Goal: Task Accomplishment & Management: Manage account settings

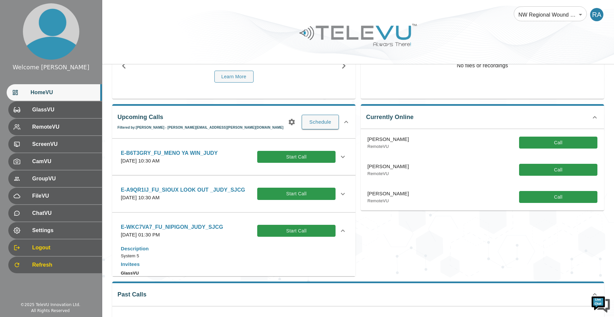
scroll to position [147, 0]
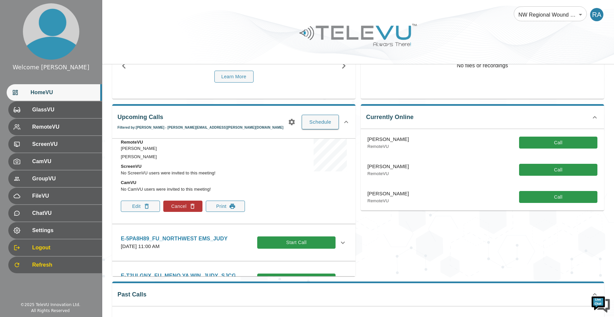
click at [293, 121] on icon "button" at bounding box center [292, 122] width 6 height 6
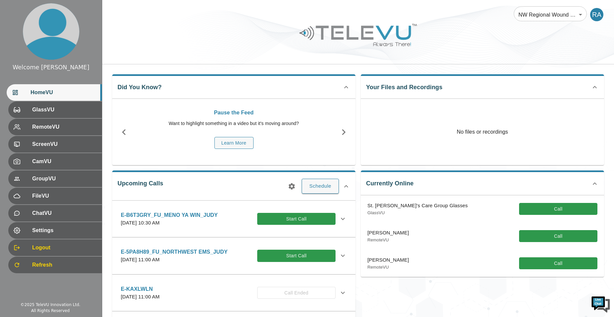
click at [291, 184] on icon "button" at bounding box center [292, 187] width 8 height 8
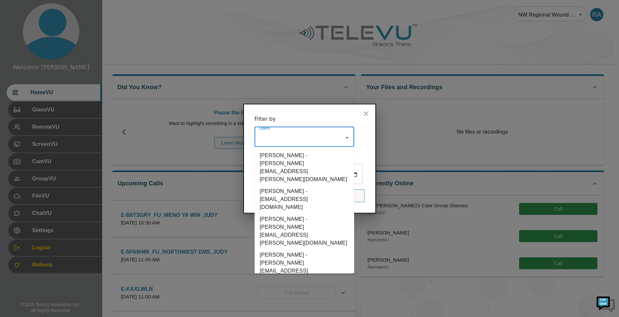
click at [335, 132] on input "Users" at bounding box center [300, 138] width 84 height 13
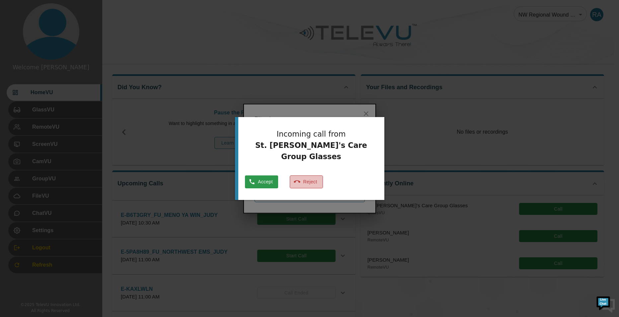
click at [323, 176] on button "Reject" at bounding box center [306, 182] width 33 height 13
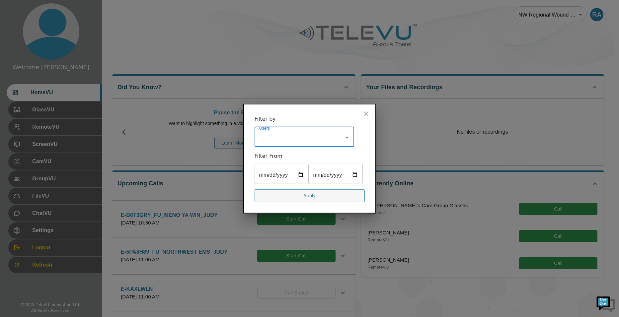
click at [291, 132] on input "Users" at bounding box center [300, 138] width 84 height 13
type input "cheryl"
click at [289, 150] on li "Cheryl Ertl_SJCG - cheryl.ertl@tbh.net" at bounding box center [305, 168] width 100 height 36
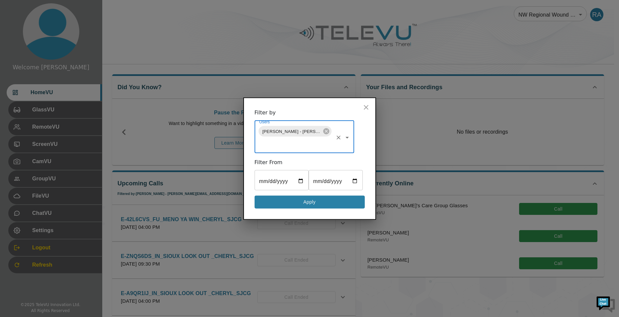
click at [301, 209] on button "Apply" at bounding box center [310, 202] width 110 height 13
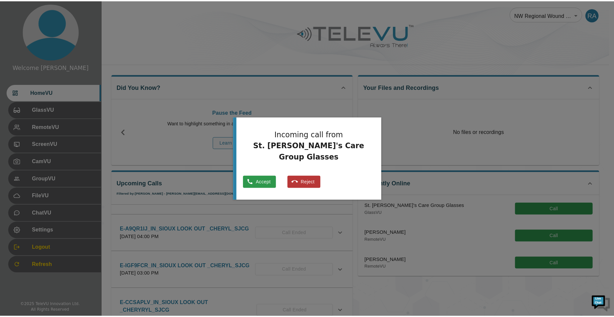
scroll to position [66, 0]
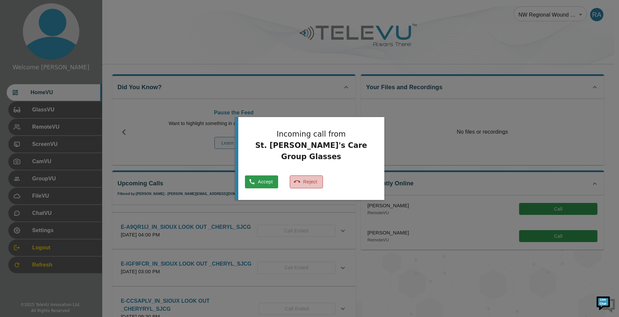
click at [301, 179] on icon "button" at bounding box center [297, 182] width 7 height 7
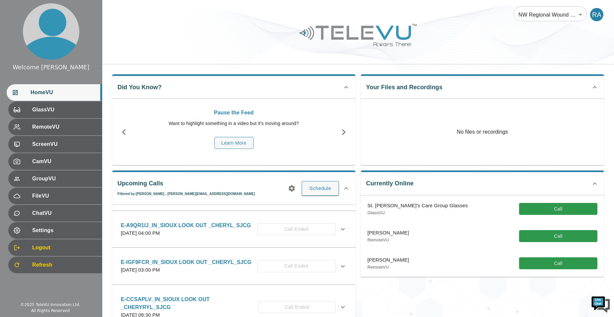
scroll to position [0, 0]
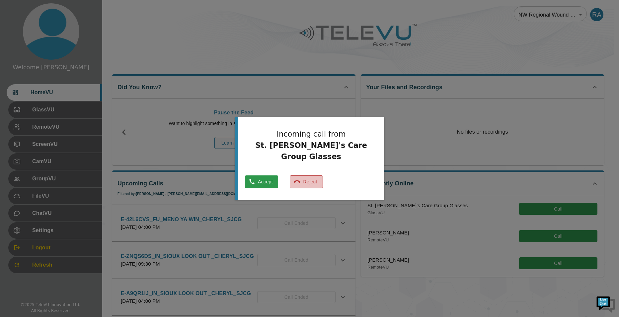
click at [320, 176] on button "Reject" at bounding box center [306, 182] width 33 height 13
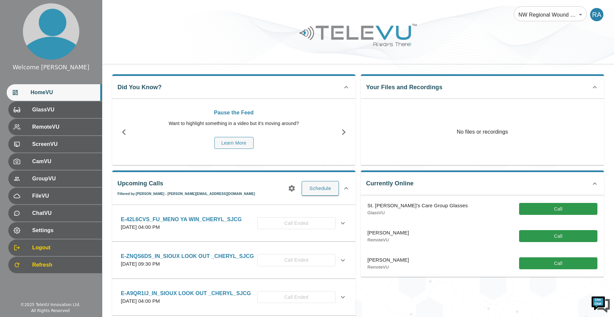
click at [339, 222] on icon at bounding box center [343, 224] width 8 height 8
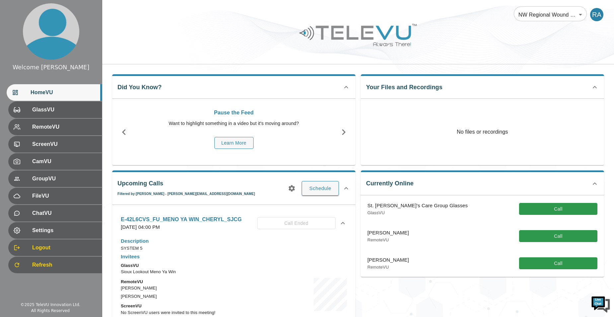
click at [291, 190] on icon "button" at bounding box center [292, 189] width 6 height 6
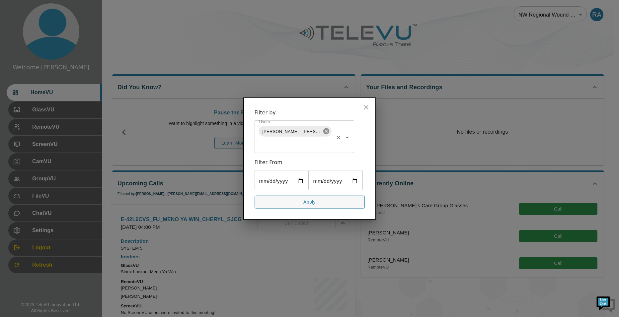
click at [323, 128] on icon at bounding box center [326, 131] width 7 height 7
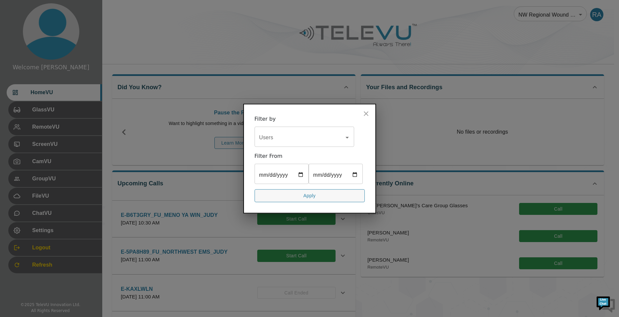
click at [366, 110] on icon "close" at bounding box center [366, 114] width 8 height 8
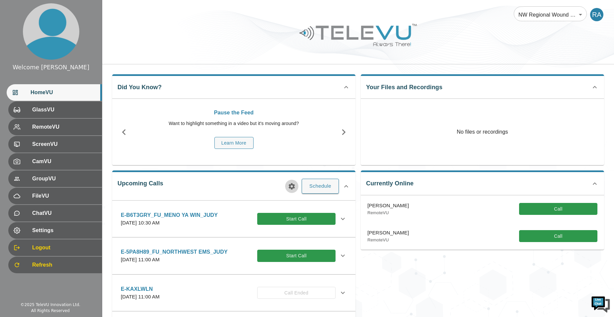
click at [287, 190] on button "button" at bounding box center [291, 186] width 13 height 13
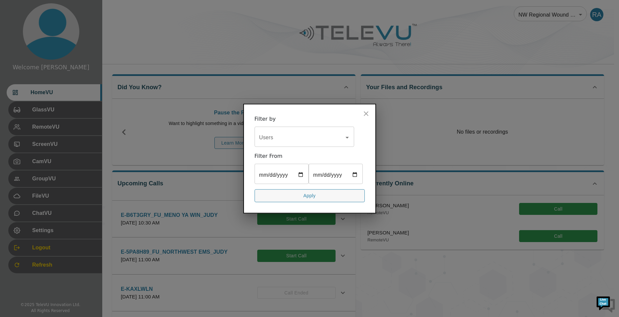
click at [285, 134] on input "Users" at bounding box center [300, 138] width 84 height 13
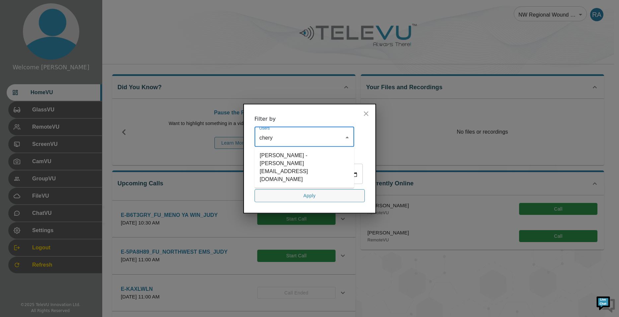
type input "cheryl"
click at [290, 150] on li "Cheryl Ertl_SJCG - cheryl.ertl@tbh.net" at bounding box center [305, 168] width 100 height 36
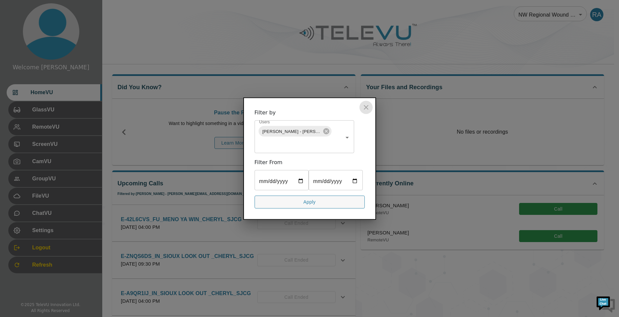
click at [366, 104] on icon "close" at bounding box center [366, 108] width 8 height 8
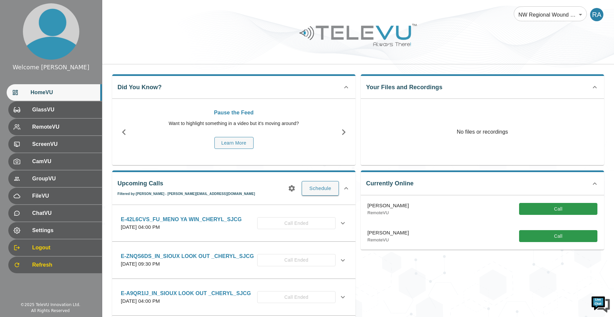
click at [407, 280] on div "Currently Online Priya Ghanta_SJCG RemoteVU Call Priya Ghanta_SJCG RemoteVU Call" at bounding box center [480, 254] width 249 height 178
click at [292, 189] on icon "button" at bounding box center [292, 189] width 8 height 8
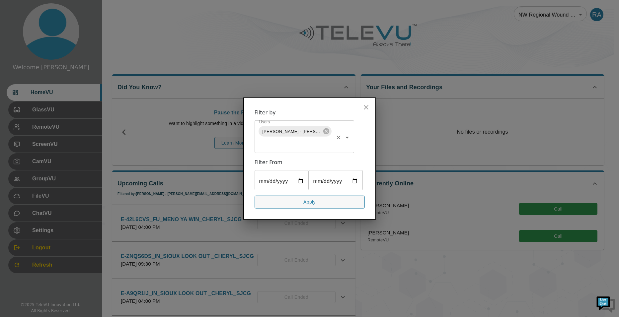
click at [339, 135] on icon "Clear" at bounding box center [338, 138] width 7 height 7
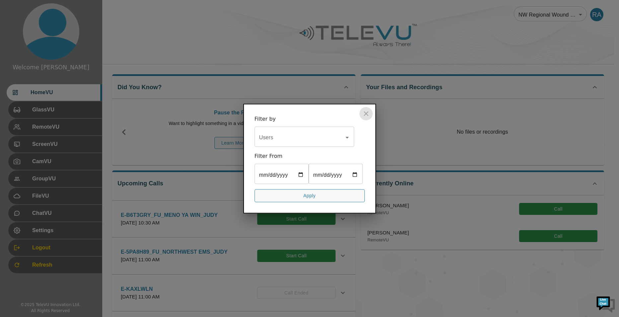
click at [370, 110] on icon "close" at bounding box center [366, 114] width 8 height 8
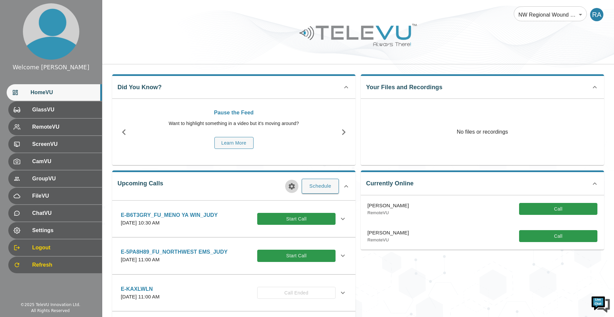
click at [290, 187] on icon "button" at bounding box center [292, 186] width 6 height 6
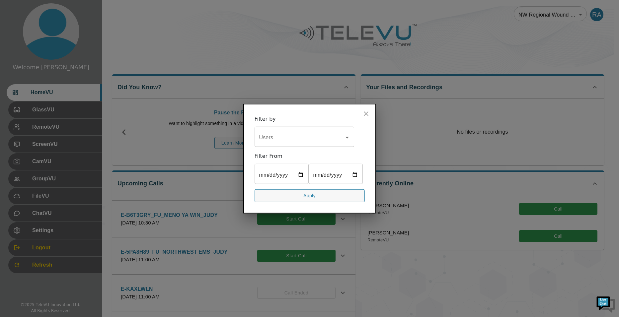
click at [346, 134] on icon "Open" at bounding box center [347, 138] width 8 height 8
click at [366, 110] on icon "close" at bounding box center [366, 114] width 8 height 8
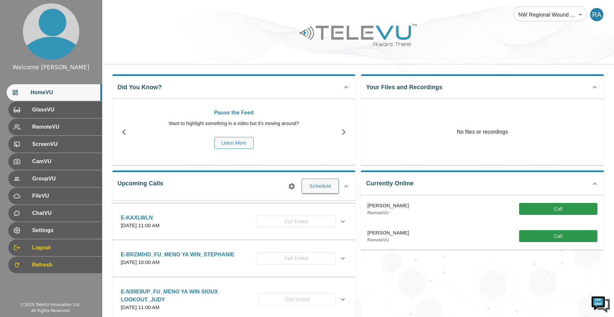
scroll to position [66, 0]
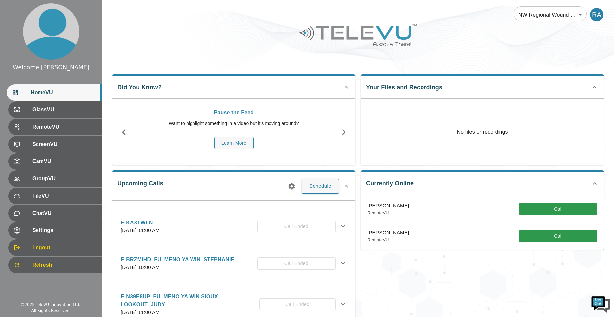
click at [296, 183] on icon "button" at bounding box center [292, 187] width 8 height 8
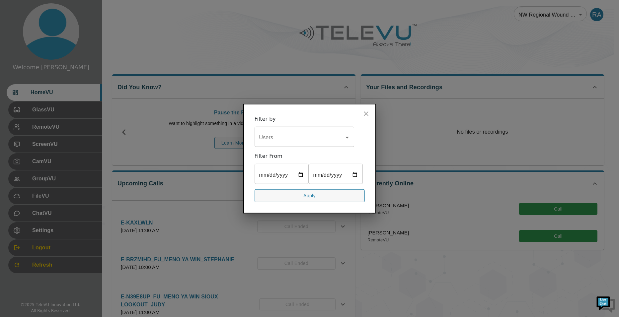
click at [274, 135] on div "Users" at bounding box center [305, 138] width 100 height 19
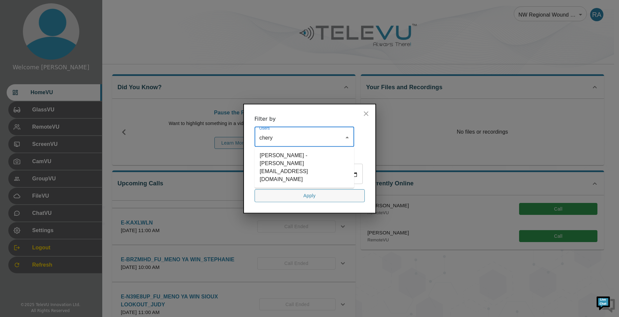
type input "cheryl"
click at [294, 150] on li "Cheryl Ertl_SJCG - cheryl.ertl@tbh.net" at bounding box center [305, 168] width 100 height 36
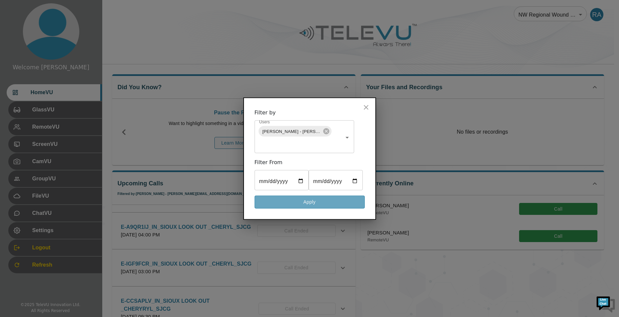
click at [315, 209] on button "Apply" at bounding box center [310, 202] width 110 height 13
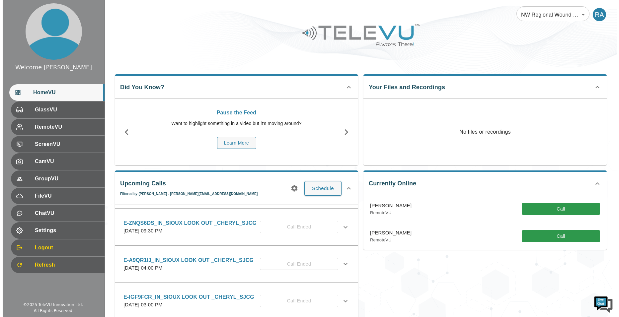
scroll to position [0, 0]
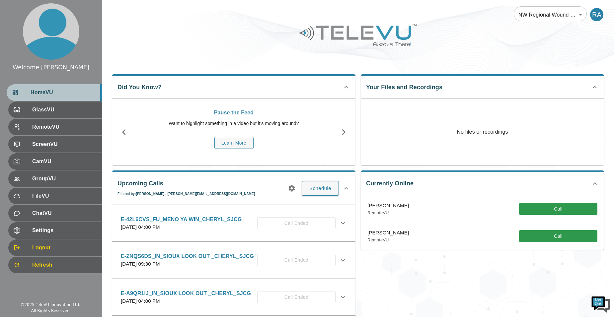
click at [57, 94] on span "HomeVU" at bounding box center [64, 93] width 66 height 8
click at [288, 190] on icon "button" at bounding box center [292, 189] width 8 height 8
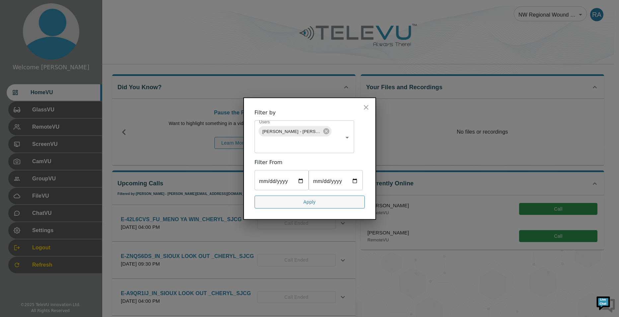
click at [369, 104] on icon "close" at bounding box center [366, 108] width 8 height 8
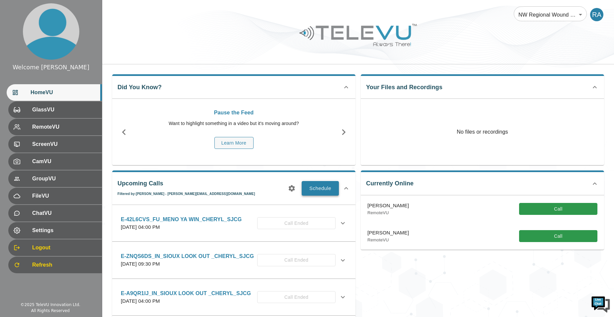
click at [330, 191] on button "Schedule" at bounding box center [320, 188] width 37 height 15
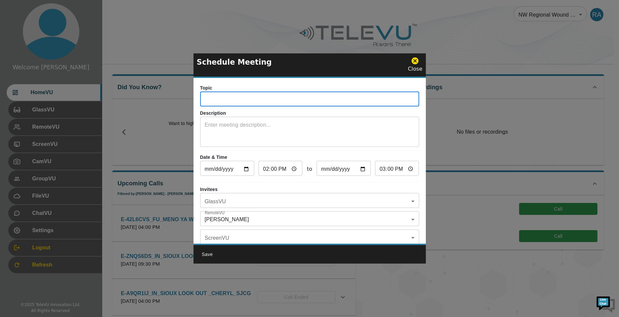
click at [247, 96] on input "text" at bounding box center [309, 99] width 219 height 13
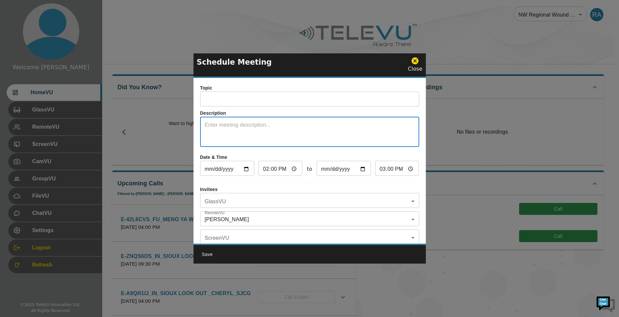
click at [252, 135] on textarea at bounding box center [310, 132] width 210 height 23
type textarea "System 5"
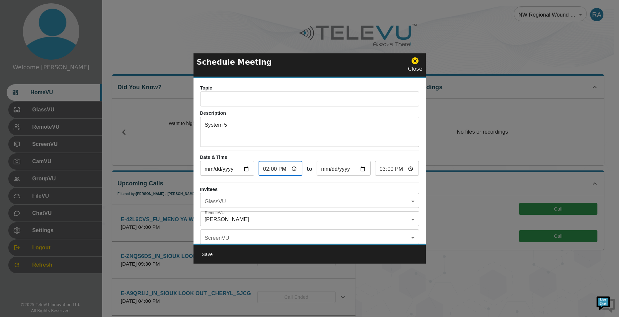
click at [292, 168] on input "14:00" at bounding box center [281, 169] width 44 height 13
type input "13:00"
type input "14:00"
type input "13:30"
type input "14:30"
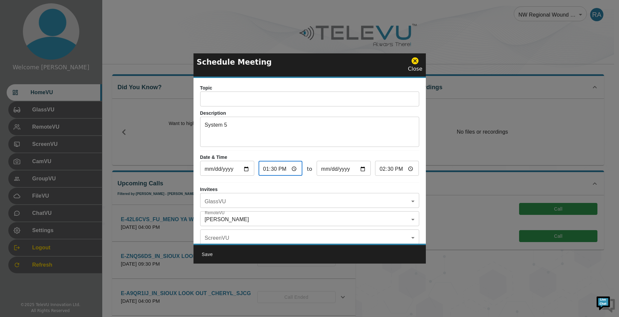
type input "13:30"
click at [387, 171] on input "14:30" at bounding box center [397, 169] width 44 height 13
type input "14:00"
click at [274, 205] on body "Welcome Raechel HomeVU GlassVU RemoteVU ScreenVU CamVU GroupVU FileVU ChatVU Se…" at bounding box center [309, 261] width 619 height 523
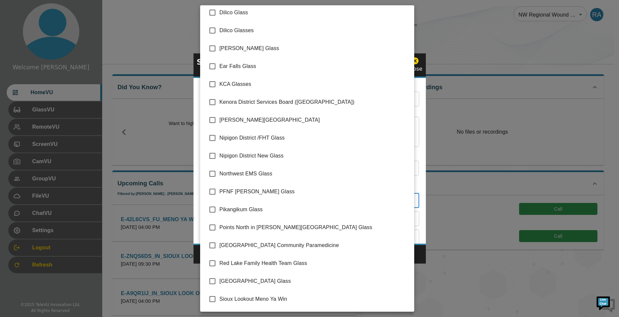
scroll to position [93, 0]
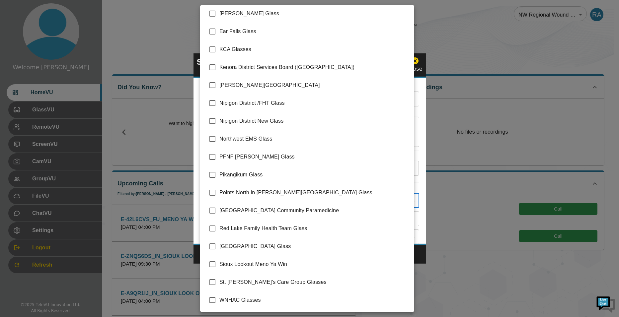
click at [231, 284] on span "St. Joseph's Care Group Glasses" at bounding box center [315, 283] width 190 height 8
type input "St. Joseph's Care Group Glasses"
checkbox input "true"
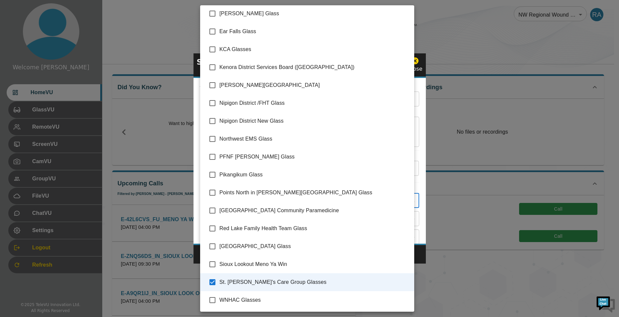
click at [417, 257] on div at bounding box center [309, 158] width 619 height 317
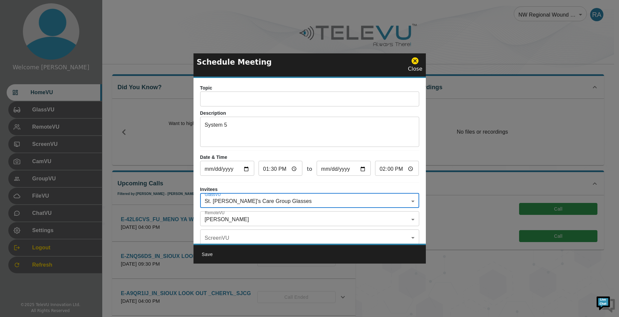
click at [218, 222] on body "Welcome Raechel HomeVU GlassVU RemoteVU ScreenVU CamVU GroupVU FileVU ChatVU Se…" at bounding box center [309, 261] width 619 height 523
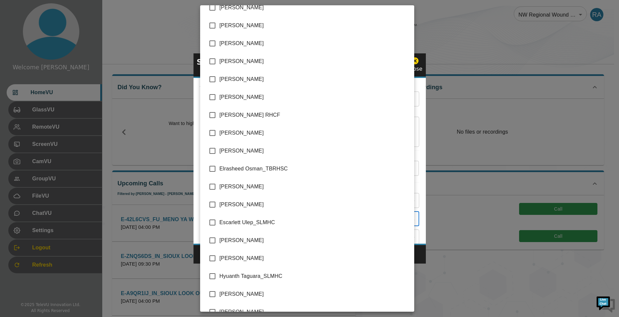
scroll to position [353, 0]
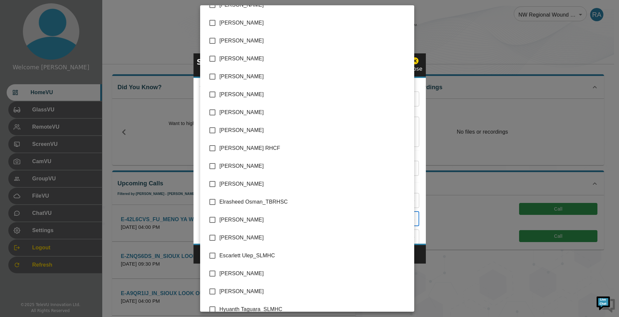
click at [211, 23] on input "checkbox" at bounding box center [213, 23] width 14 height 14
checkbox input "true"
type input "Raechel Alexander_SJCG,Cheryl Ertl_SJCG"
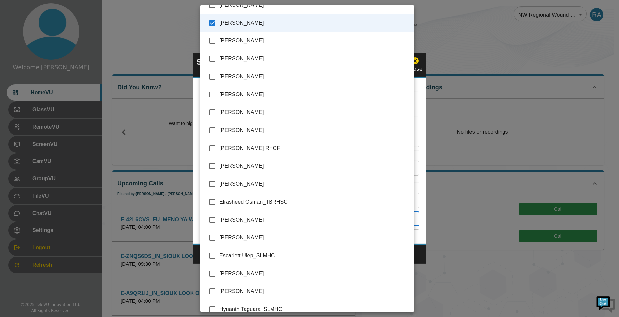
click at [418, 251] on div at bounding box center [309, 158] width 619 height 317
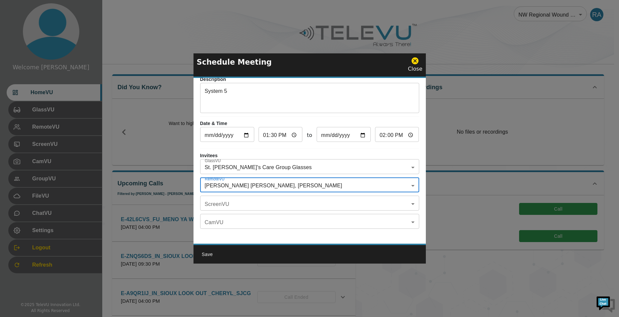
click at [221, 93] on textarea "System 5" at bounding box center [310, 98] width 210 height 23
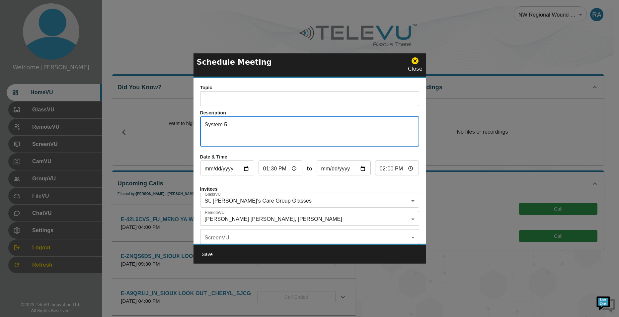
scroll to position [0, 0]
click at [241, 99] on input "text" at bounding box center [309, 99] width 219 height 13
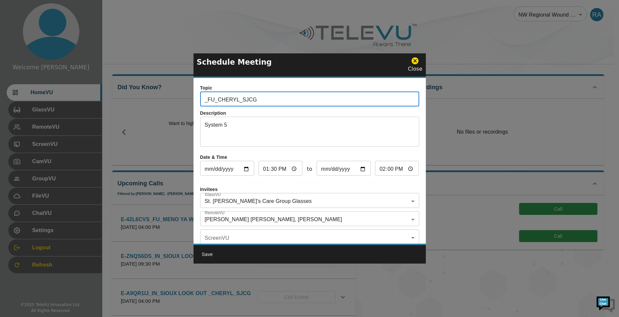
click at [205, 99] on input "_FU_CHERYL_SJCG" at bounding box center [309, 99] width 219 height 13
click at [218, 102] on input "_FU_CHERYL_SJCG" at bounding box center [309, 99] width 219 height 13
drag, startPoint x: 287, startPoint y: 139, endPoint x: 287, endPoint y: 142, distance: 3.3
click at [288, 139] on textarea "System 5" at bounding box center [310, 132] width 210 height 23
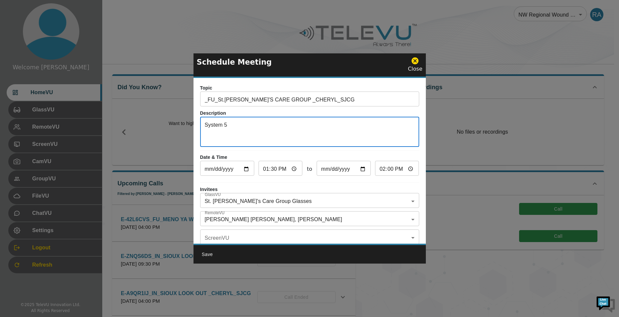
click at [253, 215] on body "Welcome Raechel HomeVU GlassVU RemoteVU ScreenVU CamVU GroupVU FileVU ChatVU Se…" at bounding box center [309, 261] width 619 height 523
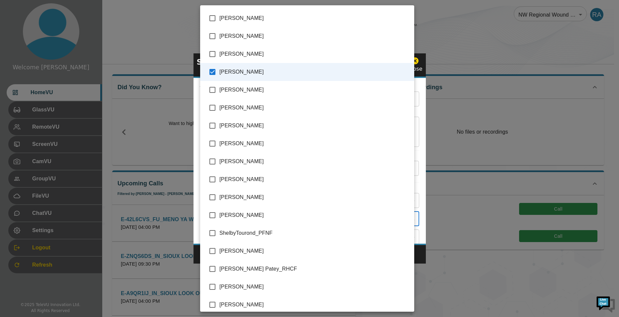
scroll to position [1382, 0]
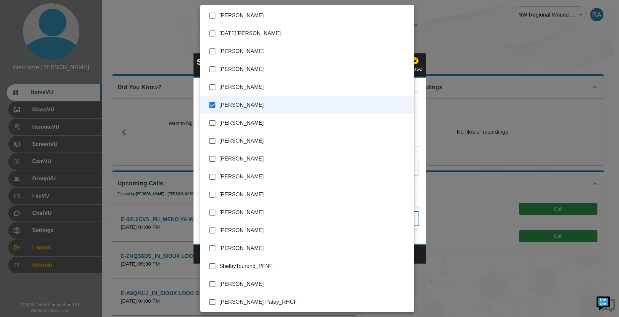
click at [424, 257] on div at bounding box center [309, 158] width 619 height 317
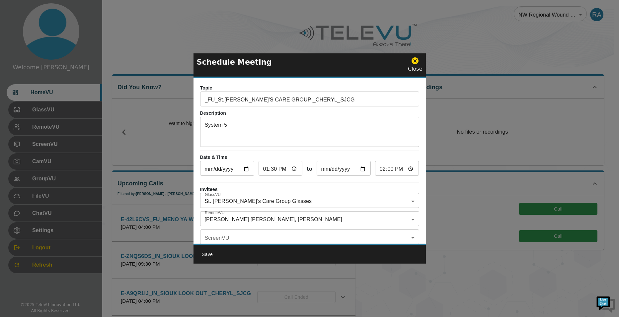
click at [348, 61] on div "Schedule Meeting Close" at bounding box center [310, 65] width 232 height 25
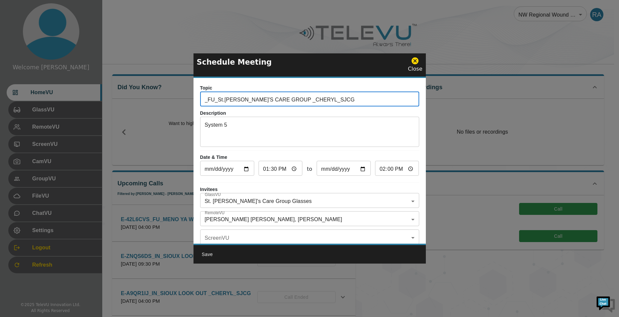
click at [282, 99] on input "_FU_St.JOSEPH'S CARE GROUP _CHERYL_SJCG" at bounding box center [309, 99] width 219 height 13
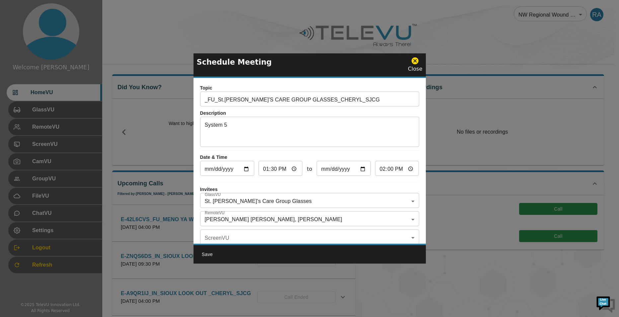
drag, startPoint x: 348, startPoint y: 59, endPoint x: 344, endPoint y: 64, distance: 5.9
click at [348, 59] on div "Schedule Meeting Close" at bounding box center [310, 65] width 232 height 25
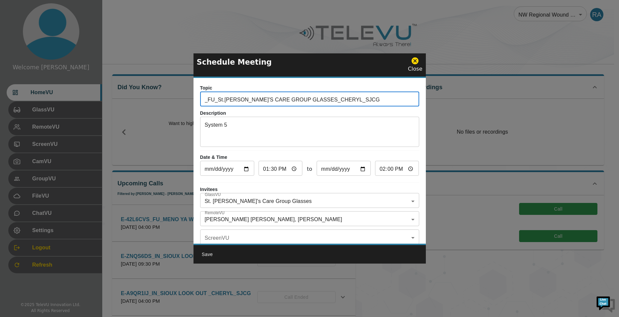
click at [205, 99] on input "_FU_St.JOSEPH'S CARE GROUP GLASSES_CHERYL_SJCG" at bounding box center [309, 99] width 219 height 13
paste input "E-IK8SP8E"
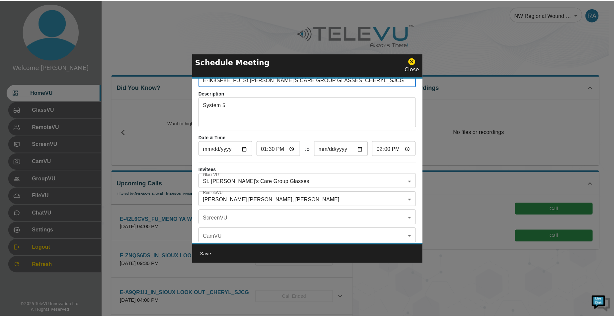
scroll to position [39, 0]
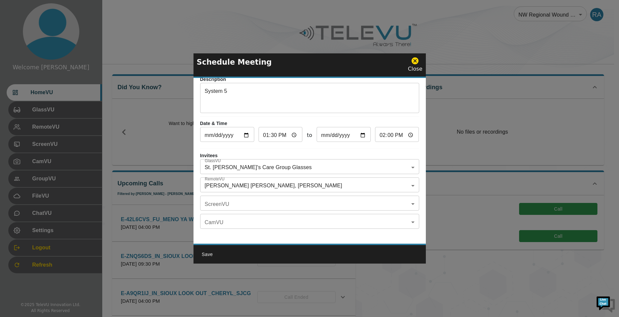
type input "E-IK8SP8E_FU_St.JOSEPH'S CARE GROUP GLASSES_CHERYL_SJCG"
click at [211, 255] on button "Save" at bounding box center [207, 255] width 21 height 12
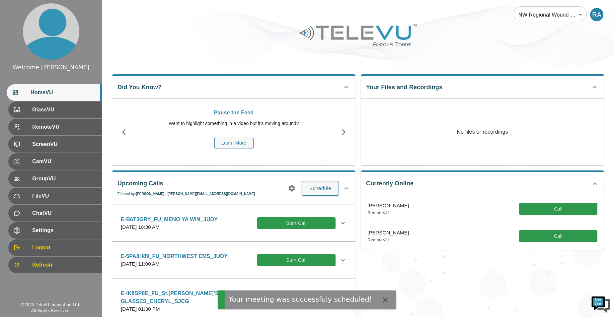
click at [398, 270] on div "Currently Online Priya Ghanta_SJCG RemoteVU Call Priya Ghanta_SJCG RemoteVU Call" at bounding box center [480, 254] width 249 height 178
click at [491, 49] on div at bounding box center [358, 40] width 512 height 38
